Goal: Download file/media

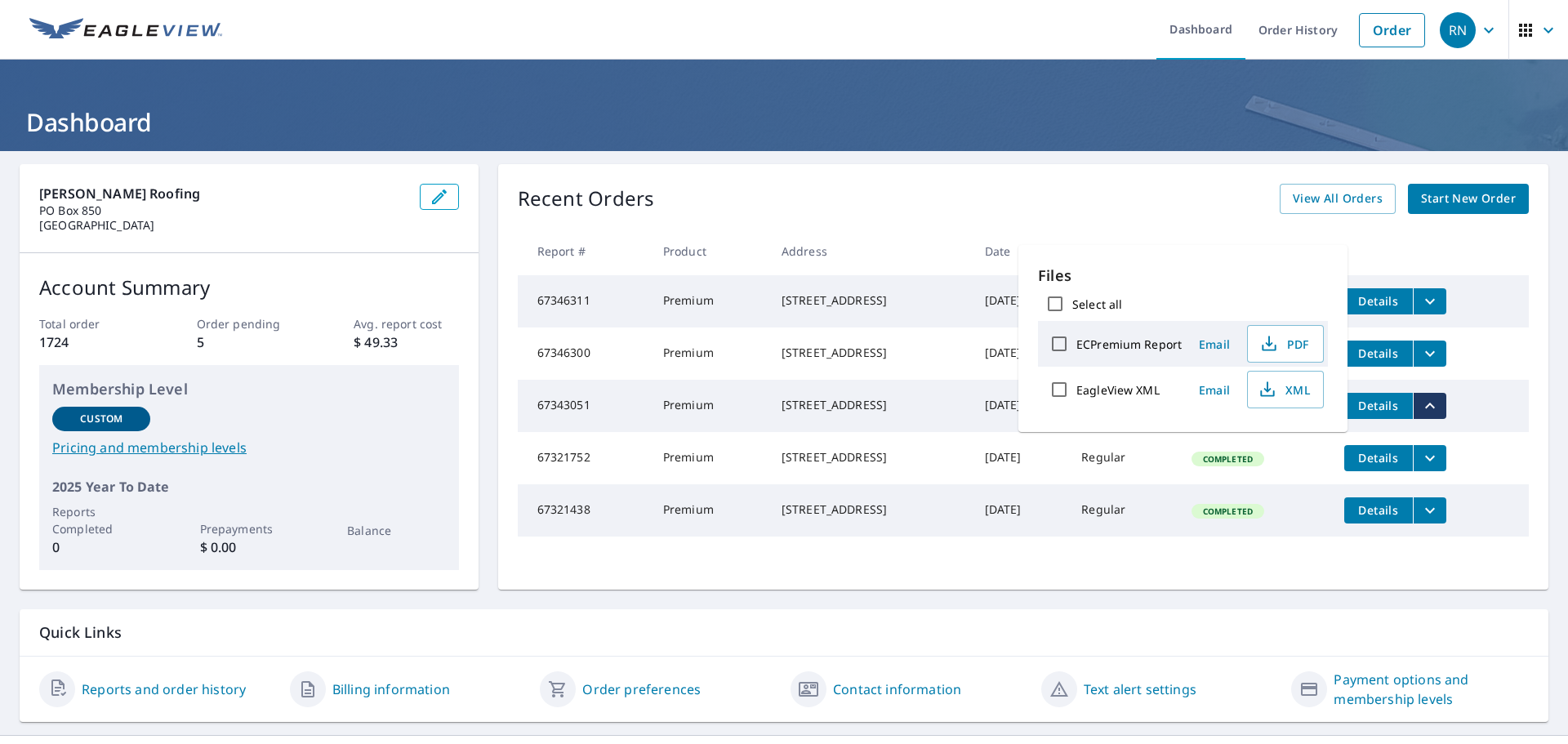
click at [951, 229] on th "Address" at bounding box center [870, 251] width 203 height 48
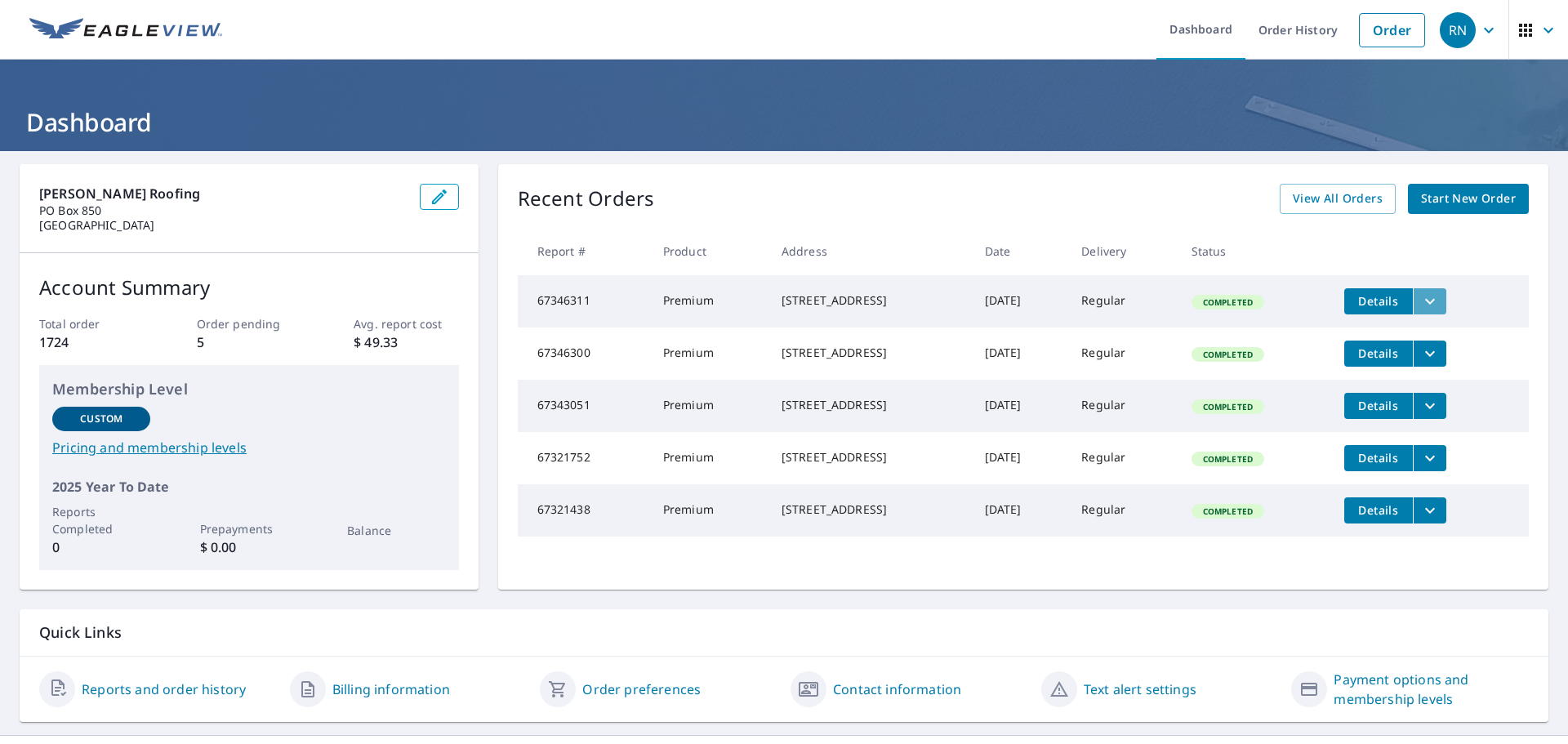
click at [1435, 301] on icon "filesDropdownBtn-67346311" at bounding box center [1430, 301] width 10 height 6
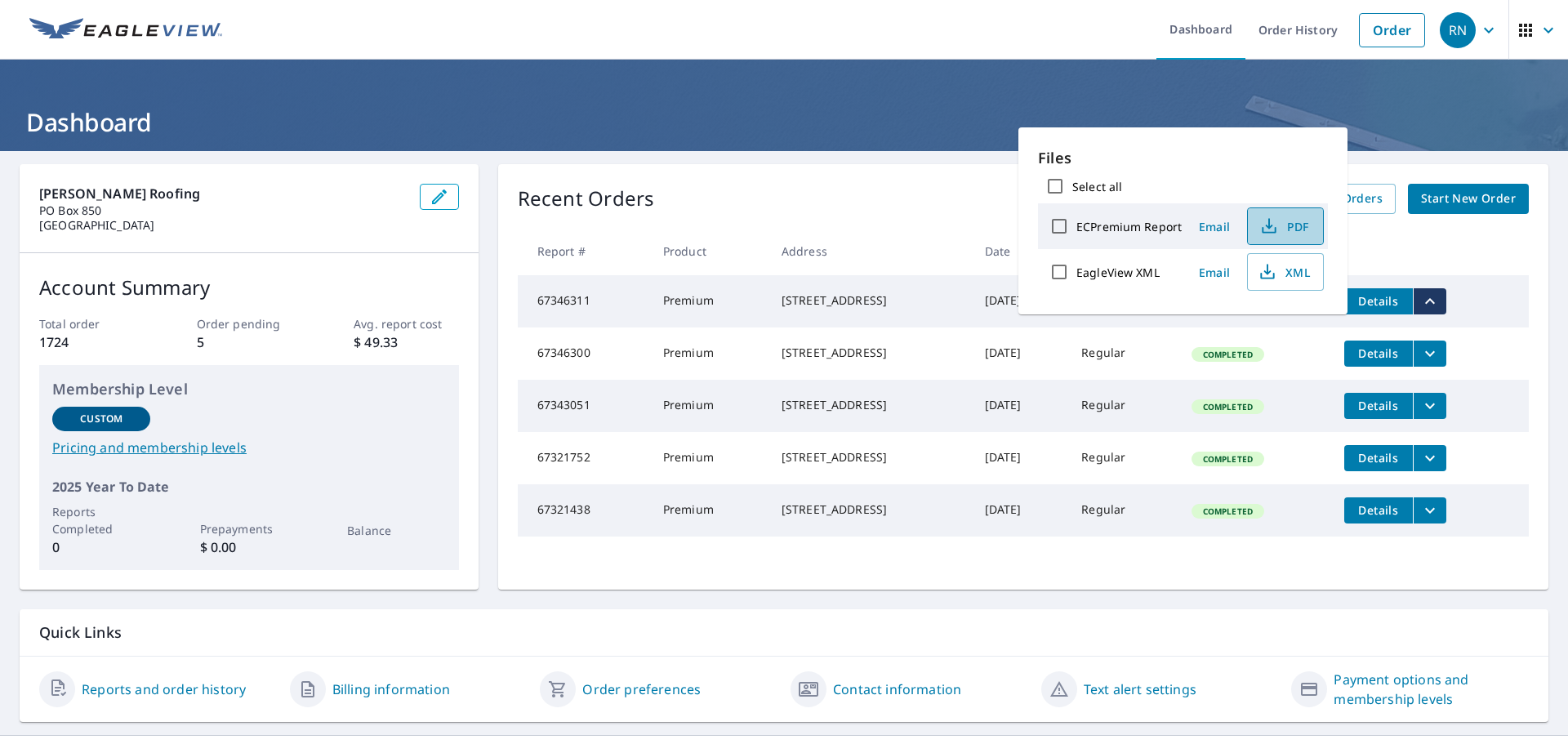
click at [1307, 232] on span "PDF" at bounding box center [1284, 226] width 52 height 20
click at [1293, 220] on span "PDF" at bounding box center [1284, 226] width 52 height 20
click at [879, 18] on ul "Dashboard Order History Order" at bounding box center [833, 29] width 1202 height 60
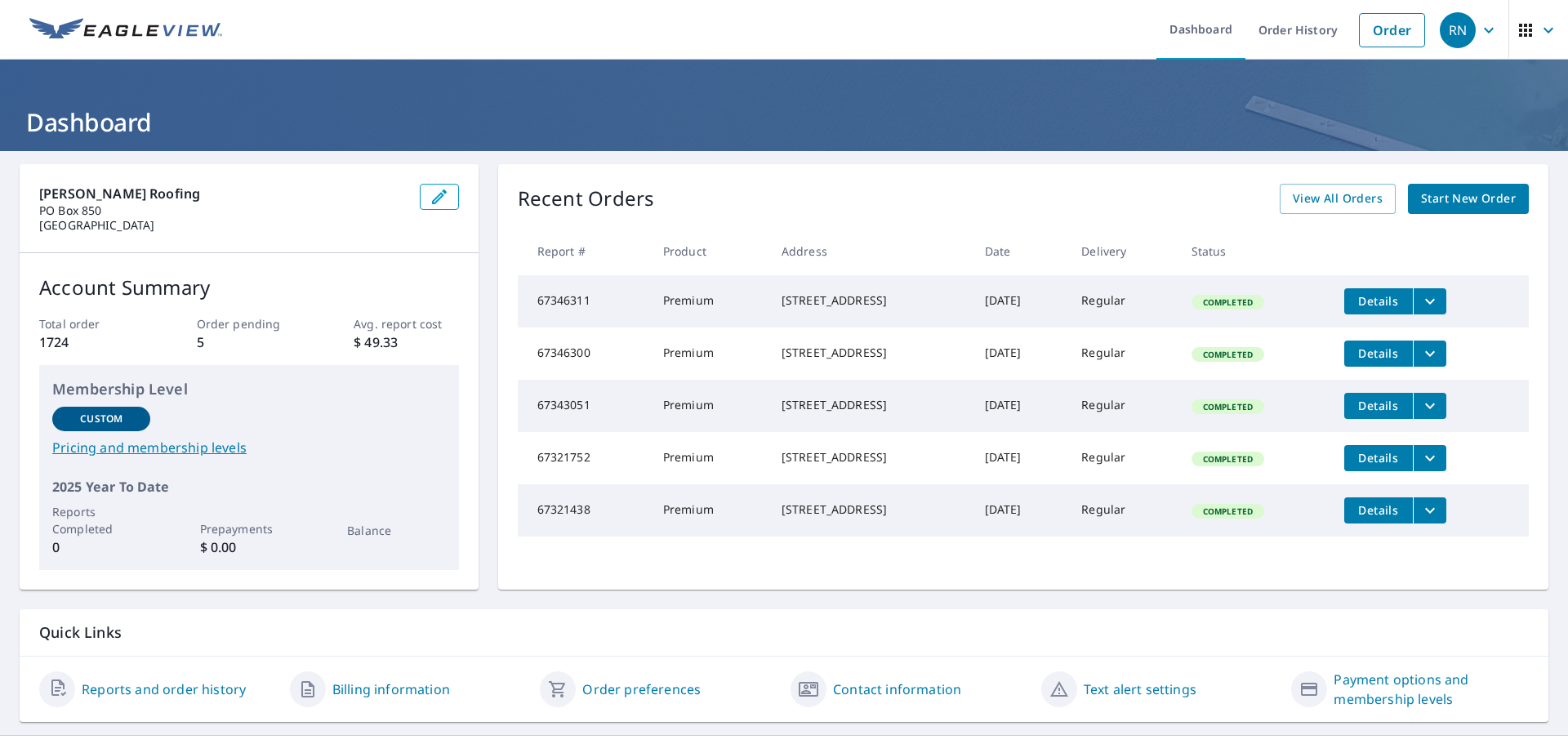
click at [1438, 304] on icon "filesDropdownBtn-67346311" at bounding box center [1430, 302] width 20 height 20
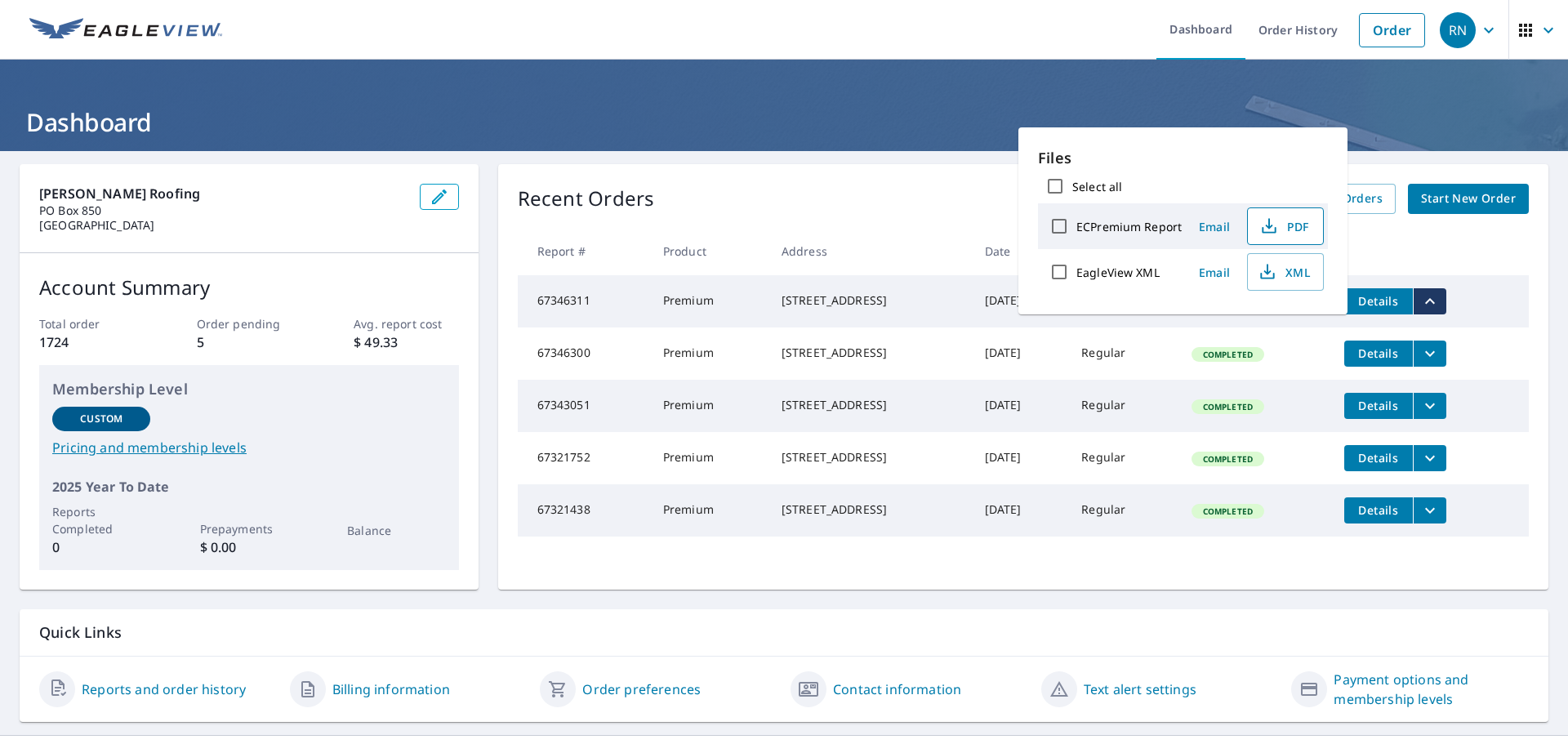
click at [1251, 223] on button "PDF" at bounding box center [1286, 226] width 77 height 38
click at [1413, 359] on button "Details" at bounding box center [1379, 354] width 69 height 26
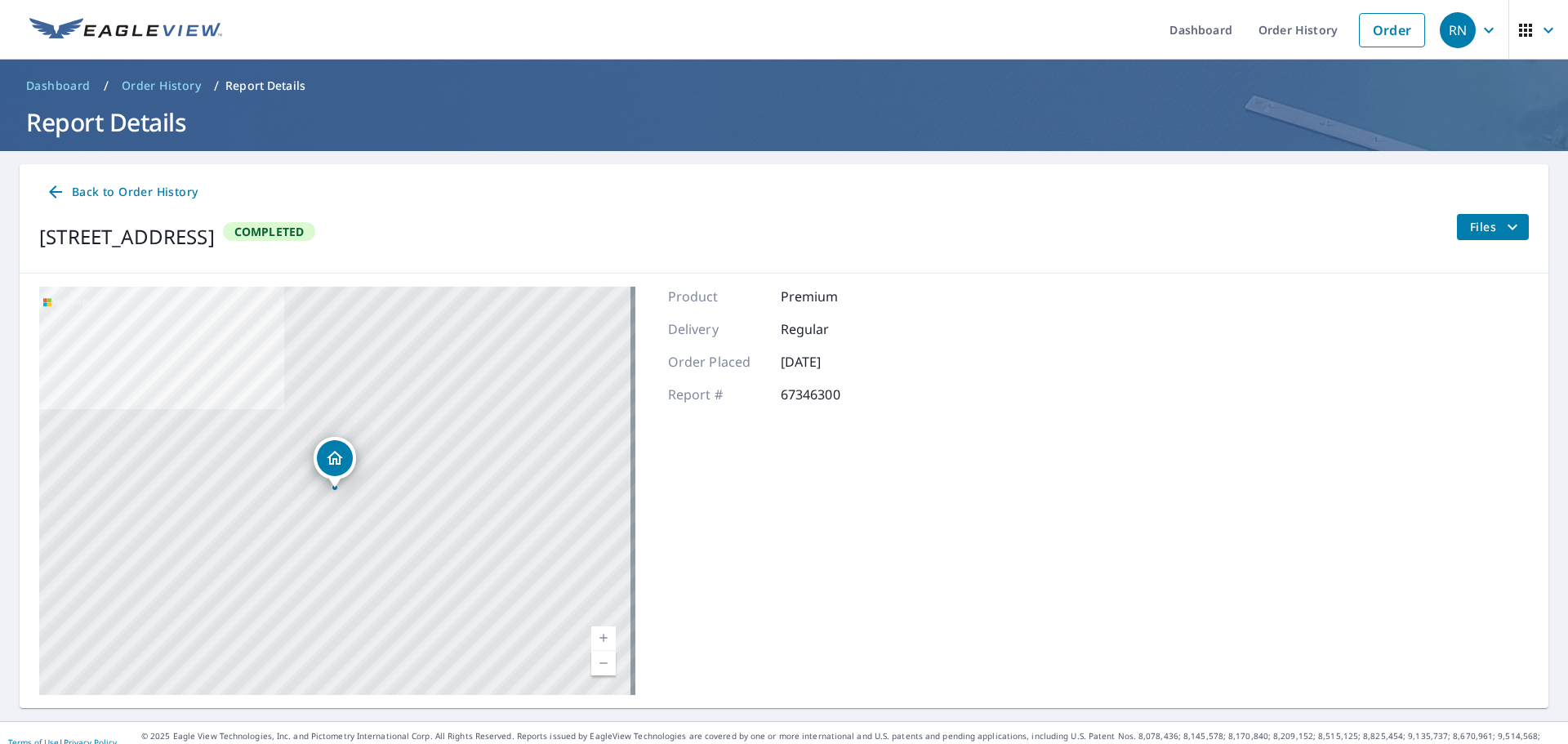
click at [1511, 228] on button "Files" at bounding box center [1493, 227] width 73 height 26
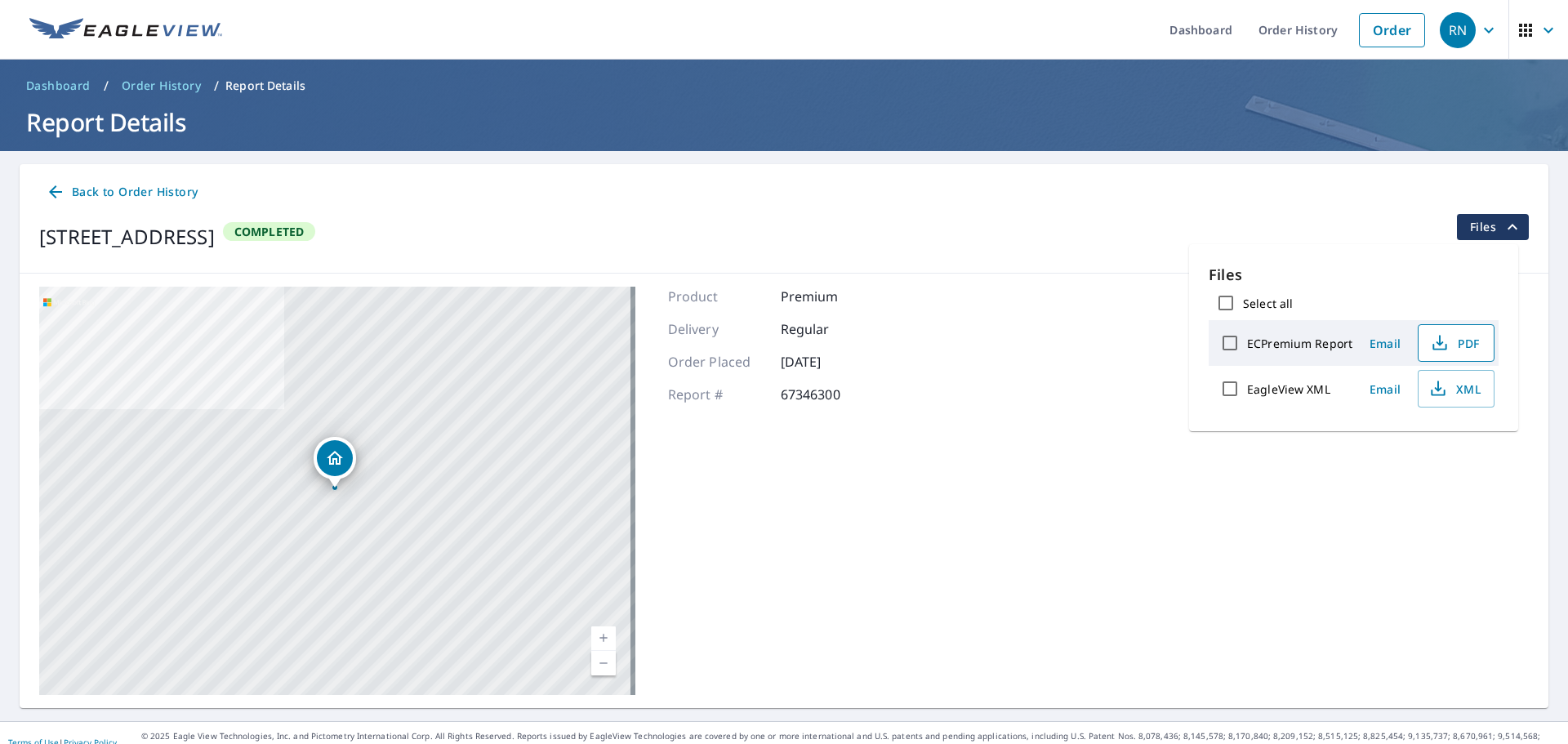
click at [1462, 353] on button "PDF" at bounding box center [1457, 343] width 77 height 38
